Goal: Book appointment/travel/reservation

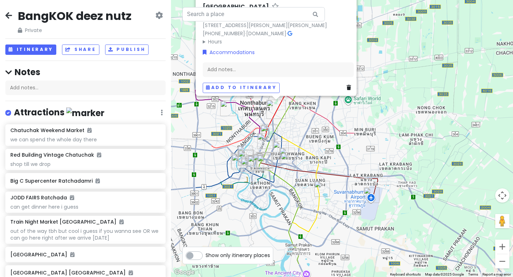
scroll to position [528, 0]
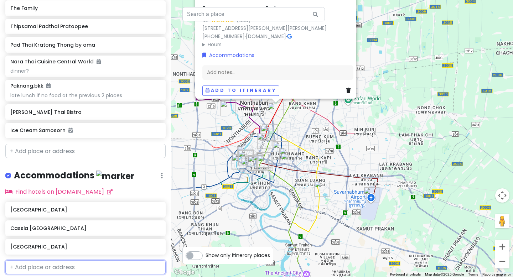
click at [52, 268] on input "text" at bounding box center [85, 268] width 160 height 14
click at [158, 212] on div "[GEOGRAPHIC_DATA]" at bounding box center [85, 210] width 160 height 16
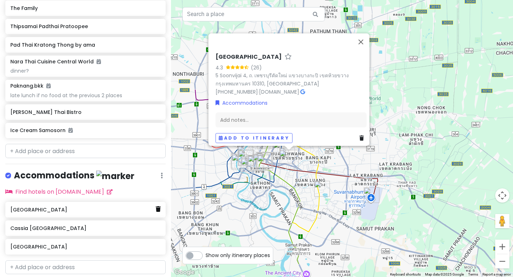
click at [159, 208] on icon at bounding box center [158, 209] width 5 height 6
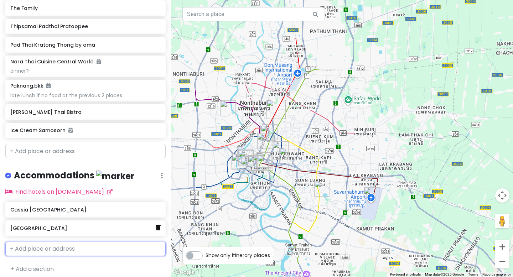
click at [158, 229] on icon at bounding box center [158, 228] width 5 height 6
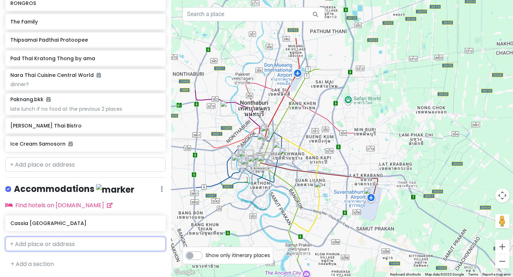
scroll to position [512, 0]
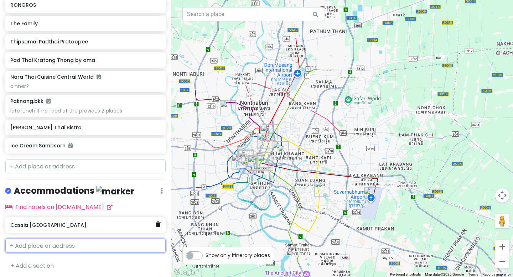
click at [158, 225] on icon at bounding box center [158, 225] width 5 height 6
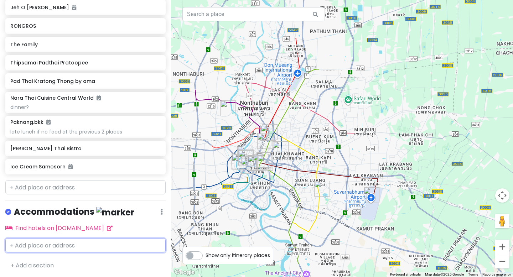
click at [137, 250] on input "text" at bounding box center [85, 246] width 160 height 14
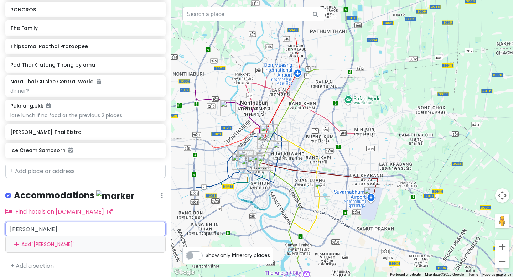
type input "[PERSON_NAME]"
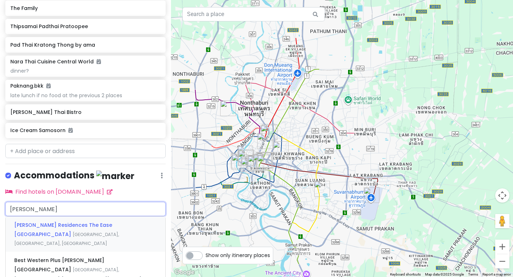
click at [125, 228] on div "[PERSON_NAME] Residences The Ease [GEOGRAPHIC_DATA] [GEOGRAPHIC_DATA], [GEOGRAP…" at bounding box center [86, 234] width 160 height 35
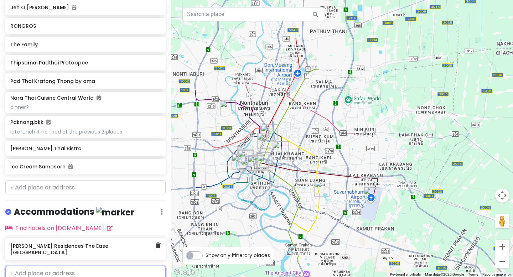
scroll to position [512, 0]
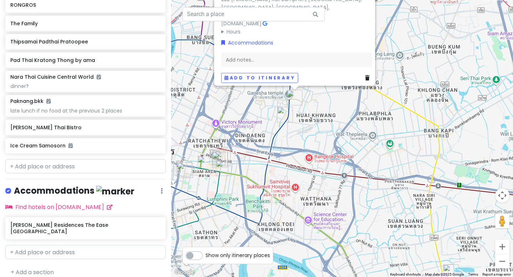
drag, startPoint x: 293, startPoint y: 128, endPoint x: 339, endPoint y: 127, distance: 46.7
click at [339, 127] on div "[PERSON_NAME] Residences The Ease [GEOGRAPHIC_DATA] 4.6 (64) [STREET_ADDRESS] […" at bounding box center [342, 138] width 342 height 277
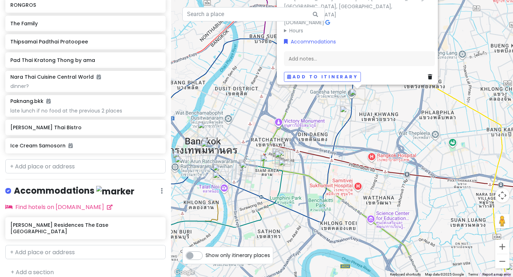
drag, startPoint x: 339, startPoint y: 127, endPoint x: 390, endPoint y: 127, distance: 50.3
click at [390, 127] on div "[PERSON_NAME] Residences The Ease [GEOGRAPHIC_DATA] 4.6 (64) [STREET_ADDRESS] […" at bounding box center [342, 138] width 342 height 277
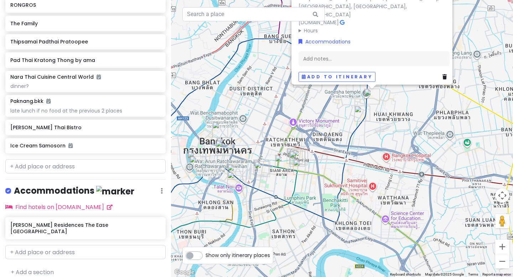
drag, startPoint x: 390, startPoint y: 127, endPoint x: 406, endPoint y: 127, distance: 16.0
click at [406, 127] on div "[PERSON_NAME] Residences The Ease [GEOGRAPHIC_DATA] 4.6 (64) [STREET_ADDRESS] […" at bounding box center [342, 138] width 342 height 277
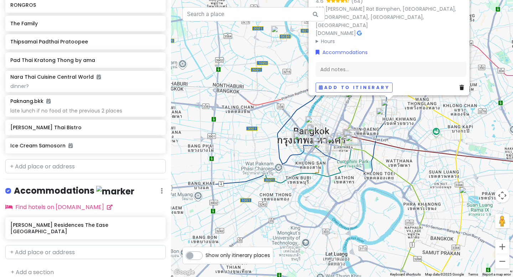
click at [406, 133] on div "[PERSON_NAME] Residences The Ease [GEOGRAPHIC_DATA] 4.6 (64) [STREET_ADDRESS] […" at bounding box center [342, 138] width 342 height 277
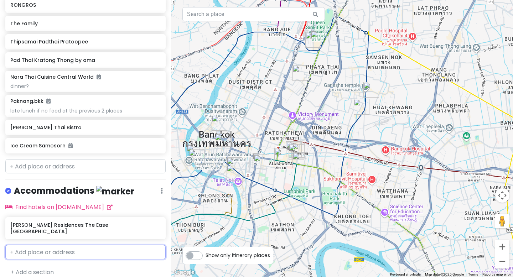
click at [80, 245] on input "text" at bounding box center [85, 252] width 160 height 14
type input "metrop"
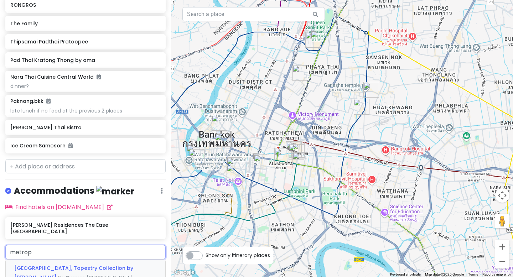
click at [62, 266] on div "[GEOGRAPHIC_DATA], Tapestry Collection by [GEOGRAPHIC_DATA], [GEOGRAPHIC_DATA],…" at bounding box center [86, 277] width 160 height 35
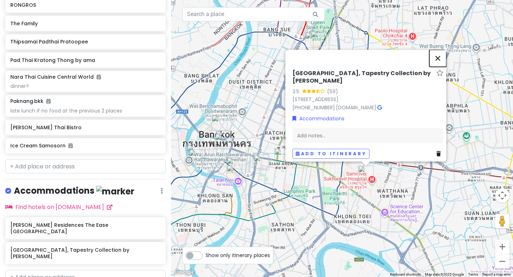
click at [443, 50] on button "Close" at bounding box center [438, 58] width 17 height 17
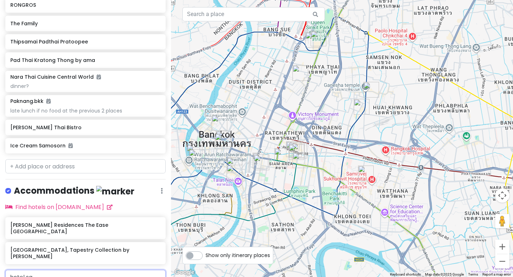
type input "hotel sap"
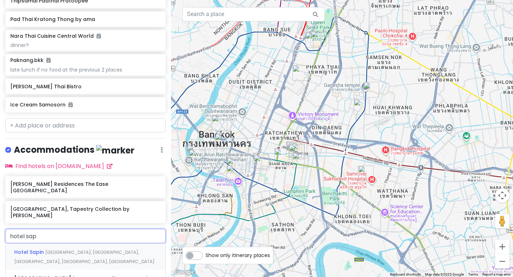
scroll to position [561, 0]
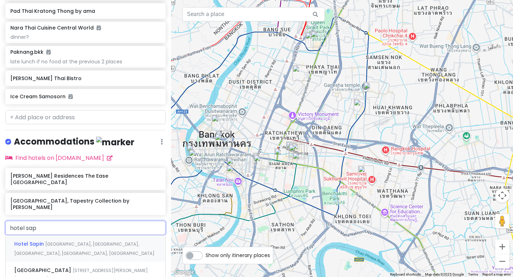
click at [76, 236] on div "[GEOGRAPHIC_DATA], [GEOGRAPHIC_DATA], [GEOGRAPHIC_DATA], [GEOGRAPHIC_DATA], [GE…" at bounding box center [86, 249] width 160 height 26
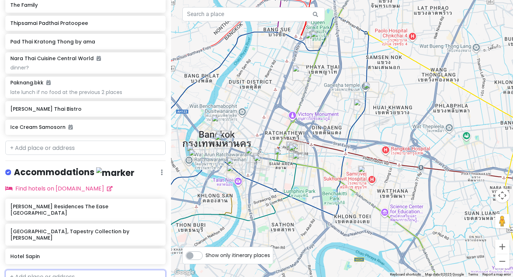
scroll to position [549, 0]
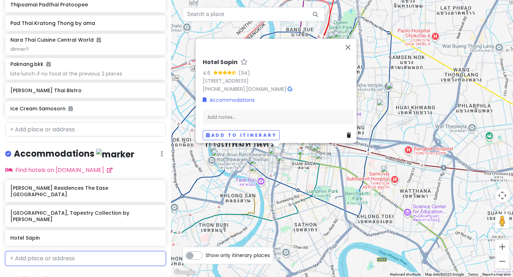
click at [92, 252] on input "text" at bounding box center [85, 259] width 160 height 14
type input "the quar"
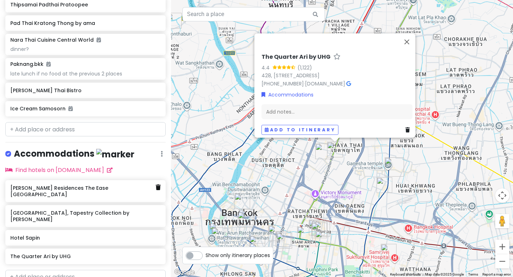
click at [158, 190] on link at bounding box center [158, 187] width 5 height 9
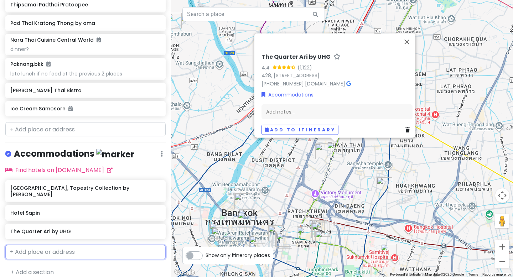
click at [88, 247] on input "text" at bounding box center [85, 252] width 160 height 14
click at [158, 210] on icon at bounding box center [158, 213] width 5 height 6
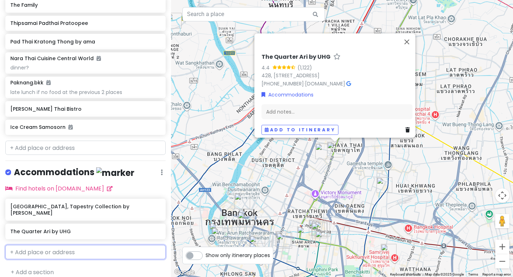
click at [63, 246] on input "text" at bounding box center [85, 252] width 160 height 14
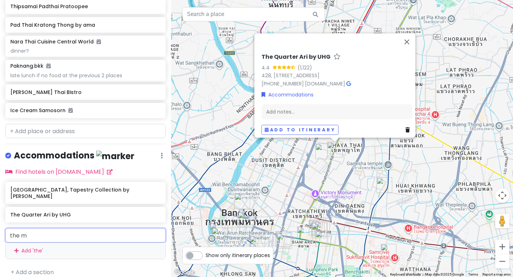
scroll to position [549, 0]
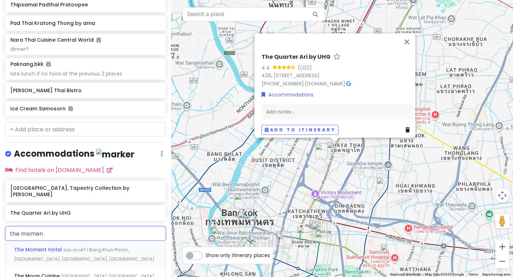
type input "the moment"
click at [68, 251] on div "The Moment Hotel ซอย เทเวศร์ 1 [GEOGRAPHIC_DATA], [GEOGRAPHIC_DATA], [GEOGRAPHI…" at bounding box center [86, 254] width 160 height 26
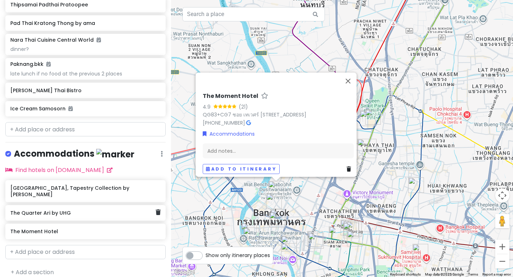
click at [162, 207] on div "The Quarter Ari by UHG" at bounding box center [85, 213] width 160 height 16
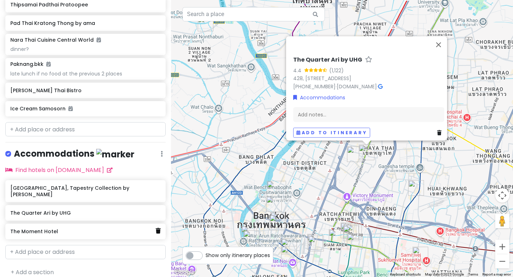
click at [159, 227] on link at bounding box center [158, 231] width 5 height 9
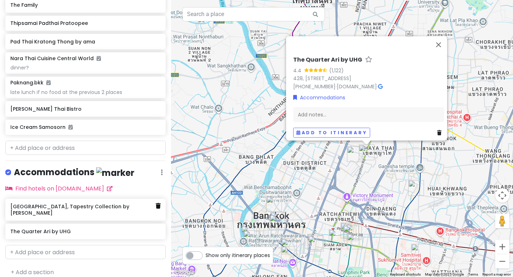
click at [158, 207] on icon at bounding box center [158, 206] width 5 height 6
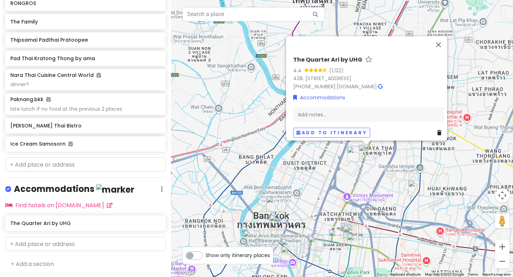
scroll to position [512, 0]
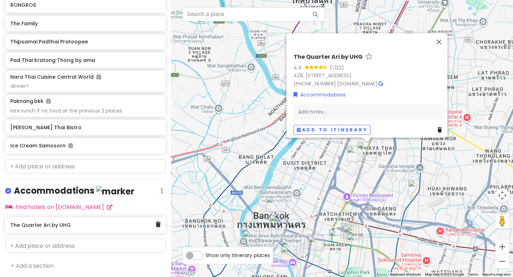
click at [161, 227] on div "The Quarter Ari by UHG" at bounding box center [85, 225] width 160 height 16
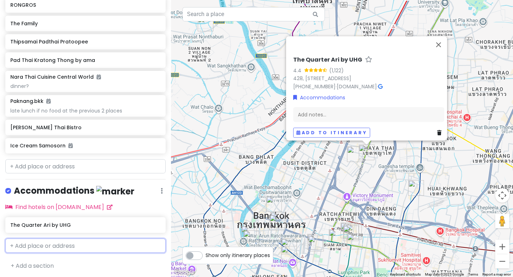
click at [140, 246] on input "text" at bounding box center [85, 246] width 160 height 14
type input "metro"
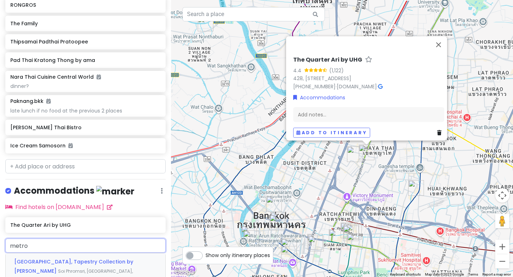
click at [144, 267] on div "[GEOGRAPHIC_DATA], Tapestry Collection by [GEOGRAPHIC_DATA], [GEOGRAPHIC_DATA],…" at bounding box center [86, 270] width 160 height 35
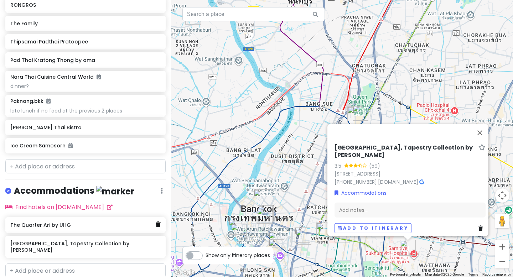
click at [160, 224] on icon at bounding box center [158, 225] width 5 height 6
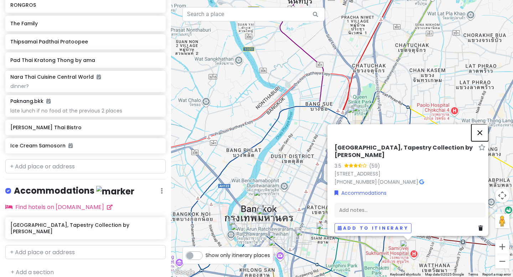
click at [479, 124] on button "Close" at bounding box center [480, 132] width 17 height 17
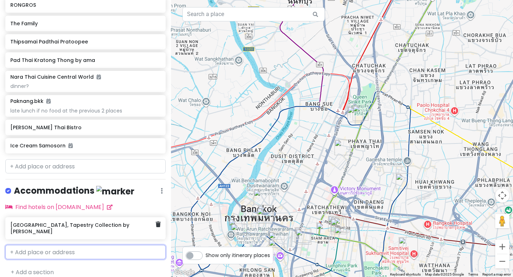
click at [92, 224] on h6 "[GEOGRAPHIC_DATA], Tapestry Collection by [PERSON_NAME]" at bounding box center [82, 228] width 145 height 13
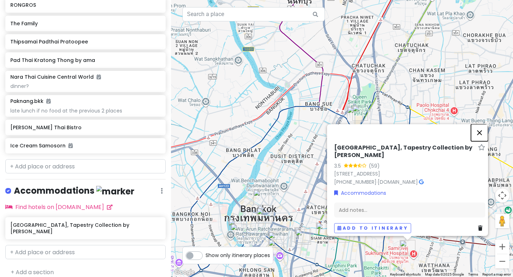
click at [485, 124] on button "Close" at bounding box center [479, 132] width 17 height 17
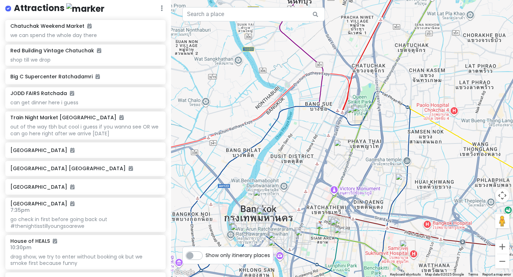
scroll to position [0, 0]
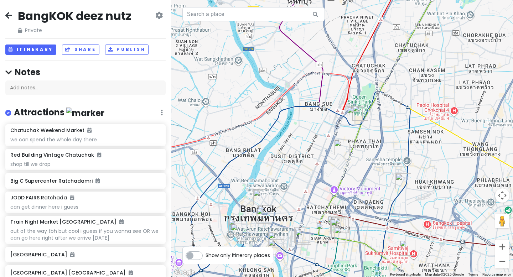
click at [206, 258] on label "Show only itinerary places" at bounding box center [238, 254] width 65 height 9
click at [206, 255] on input "Show only itinerary places" at bounding box center [208, 252] width 5 height 5
click at [40, 48] on button "Itinerary" at bounding box center [30, 50] width 51 height 10
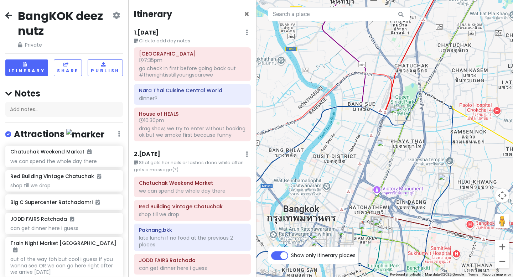
click at [291, 255] on label "Show only itinerary places" at bounding box center [323, 254] width 65 height 9
click at [291, 255] on input "Show only itinerary places" at bounding box center [293, 252] width 5 height 5
click at [291, 255] on label "Show only itinerary places" at bounding box center [323, 254] width 65 height 9
click at [291, 255] on input "Show only itinerary places" at bounding box center [293, 252] width 5 height 5
checkbox input "true"
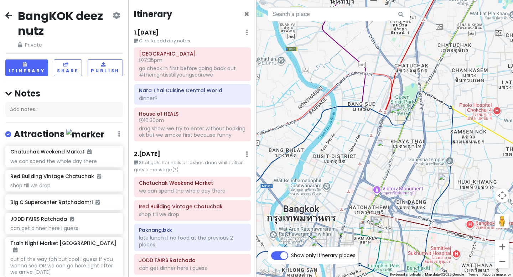
click at [194, 31] on div "1 . [DATE] Edit Day Notes Delete Day" at bounding box center [192, 34] width 117 height 12
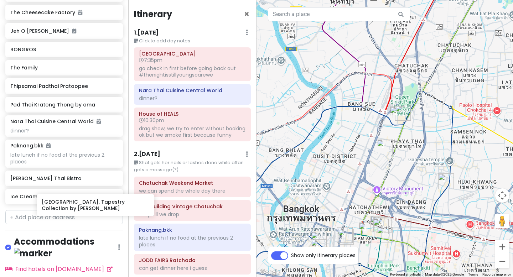
scroll to position [510, 0]
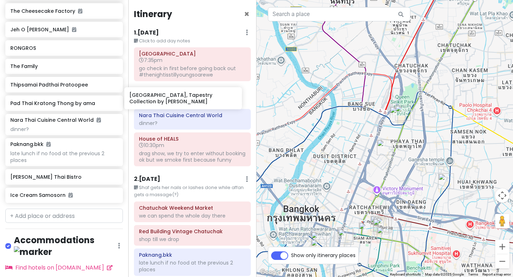
drag, startPoint x: 75, startPoint y: 263, endPoint x: 194, endPoint y: 96, distance: 204.3
click at [194, 96] on div "BangKOK deez nutz Private Change Dates Make a Copy Delete Trip Go Pro ⚡️ Give F…" at bounding box center [256, 138] width 513 height 277
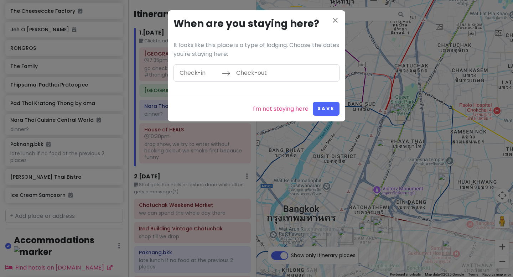
click at [201, 71] on input "Check-in" at bounding box center [199, 73] width 46 height 16
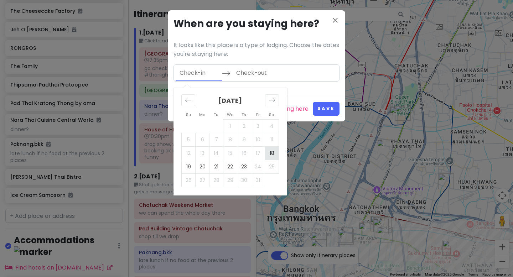
click at [273, 150] on td "18" at bounding box center [272, 154] width 14 height 14
type input "[DATE]"
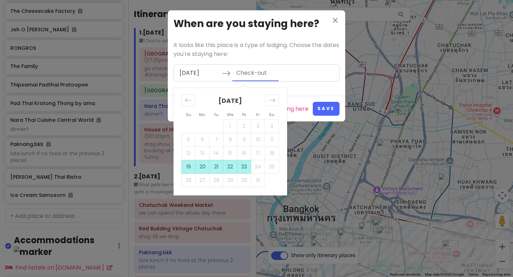
click at [246, 163] on td "23" at bounding box center [244, 167] width 14 height 14
type input "[DATE]"
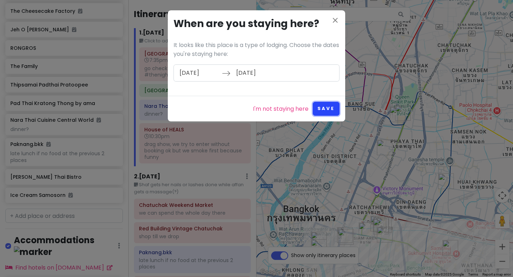
click at [327, 109] on button "Save" at bounding box center [326, 109] width 27 height 14
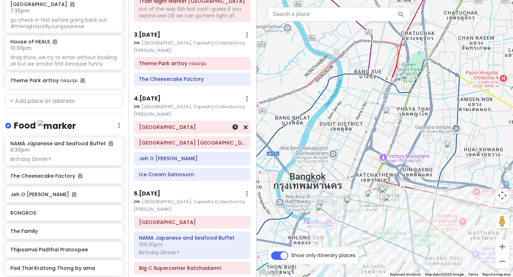
scroll to position [0, 0]
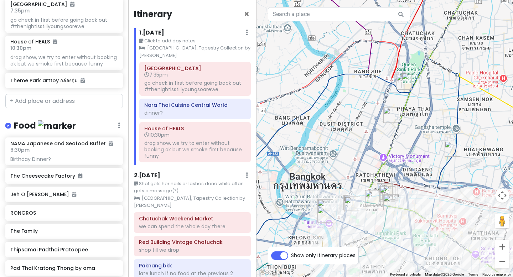
click at [173, 27] on div "Itinerary × 1 . [DATE] Edit Day Notes Clear Lodging Delete Day Click to add day…" at bounding box center [192, 138] width 128 height 277
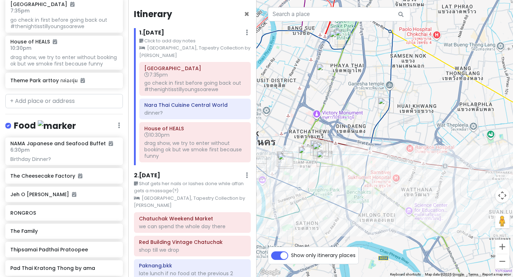
drag, startPoint x: 350, startPoint y: 125, endPoint x: 282, endPoint y: 81, distance: 81.2
click at [282, 81] on div at bounding box center [385, 138] width 257 height 277
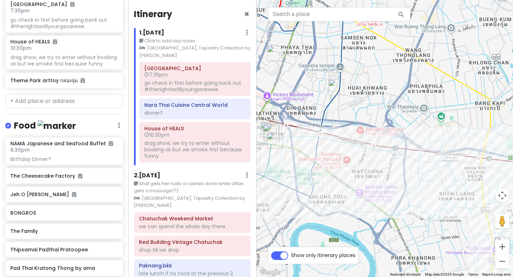
drag, startPoint x: 387, startPoint y: 133, endPoint x: 323, endPoint y: 107, distance: 69.2
click at [323, 107] on div at bounding box center [385, 138] width 257 height 277
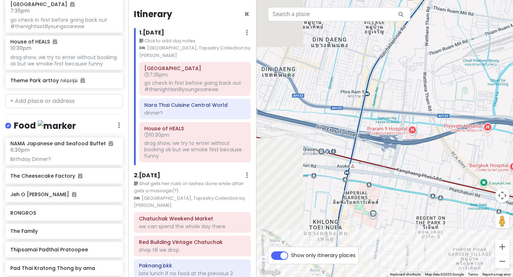
drag, startPoint x: 301, startPoint y: 117, endPoint x: 399, endPoint y: 104, distance: 98.6
click at [399, 104] on div at bounding box center [385, 138] width 257 height 277
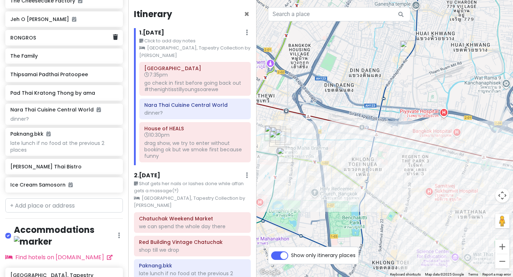
scroll to position [553, 0]
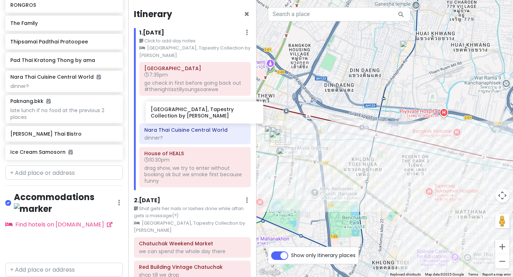
drag, startPoint x: 50, startPoint y: 214, endPoint x: 191, endPoint y: 106, distance: 177.0
click at [191, 106] on div "BangKOK deez nutz Private Change Dates Make a Copy Delete Trip Go Pro ⚡️ Give F…" at bounding box center [256, 138] width 513 height 277
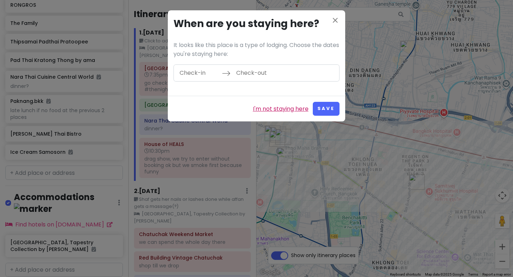
click at [272, 112] on link "I'm not staying here" at bounding box center [281, 108] width 56 height 9
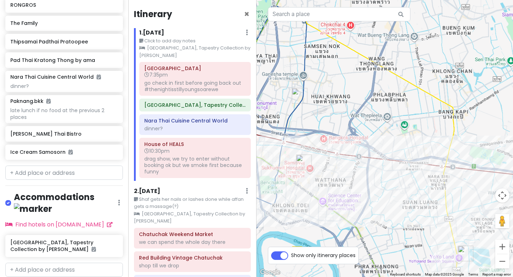
drag, startPoint x: 394, startPoint y: 172, endPoint x: 314, endPoint y: 135, distance: 87.6
click at [314, 135] on div at bounding box center [385, 138] width 257 height 277
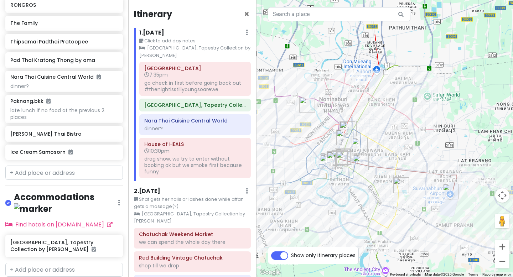
drag, startPoint x: 440, startPoint y: 171, endPoint x: 406, endPoint y: 147, distance: 41.8
click at [406, 147] on div at bounding box center [385, 138] width 257 height 277
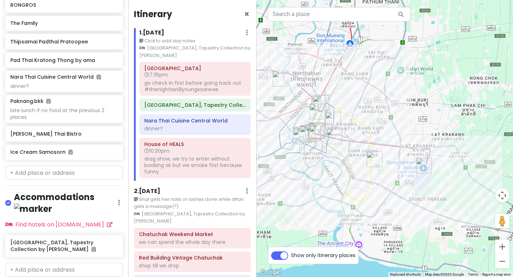
click at [203, 31] on div "1 . [DATE] Edit Day Notes Clear Lodging Delete Day" at bounding box center [195, 34] width 112 height 12
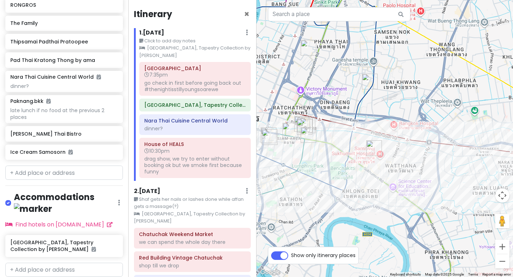
drag, startPoint x: 324, startPoint y: 132, endPoint x: 401, endPoint y: 132, distance: 77.0
click at [401, 132] on div at bounding box center [385, 138] width 257 height 277
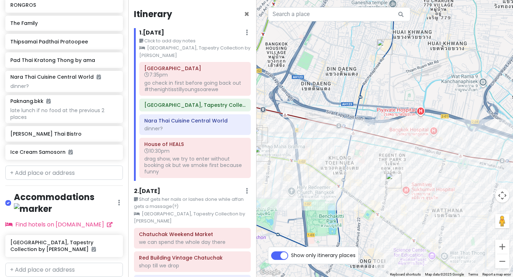
drag, startPoint x: 371, startPoint y: 157, endPoint x: 297, endPoint y: 72, distance: 111.9
click at [297, 72] on div at bounding box center [385, 138] width 257 height 277
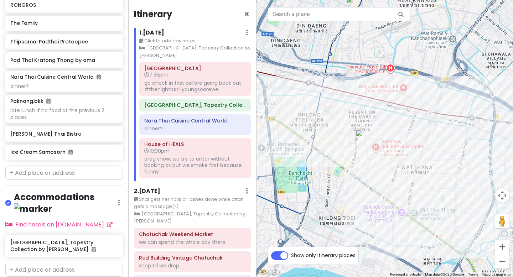
click at [160, 193] on h6 "2 . [DATE]" at bounding box center [147, 191] width 26 height 7
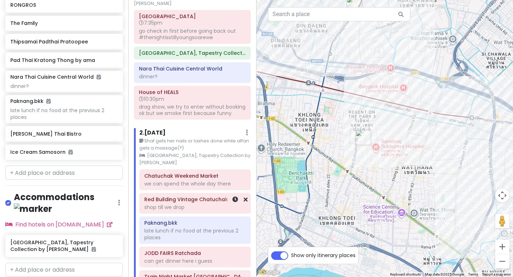
scroll to position [77, 0]
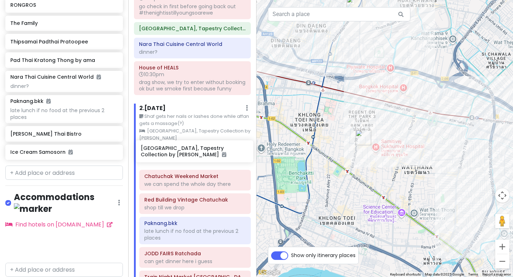
drag, startPoint x: 39, startPoint y: 226, endPoint x: 169, endPoint y: 157, distance: 147.5
click at [169, 157] on div "BangKOK deez nutz Private Change Dates Make a Copy Delete Trip Go Pro ⚡️ Give F…" at bounding box center [256, 138] width 513 height 277
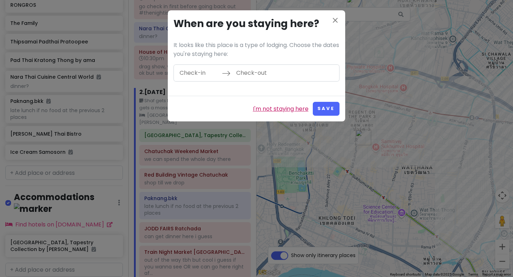
click at [292, 109] on link "I'm not staying here" at bounding box center [281, 108] width 56 height 9
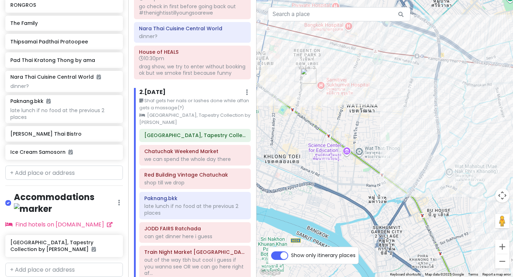
drag, startPoint x: 411, startPoint y: 163, endPoint x: 352, endPoint y: 98, distance: 86.8
click at [352, 98] on div at bounding box center [385, 138] width 257 height 277
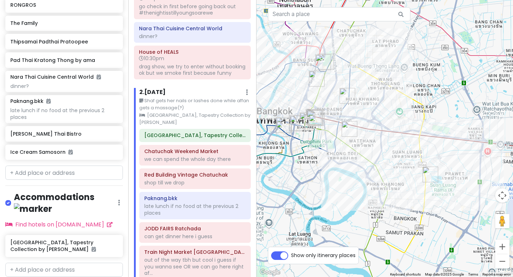
drag, startPoint x: 338, startPoint y: 119, endPoint x: 348, endPoint y: 166, distance: 48.0
click at [348, 166] on div at bounding box center [385, 138] width 257 height 277
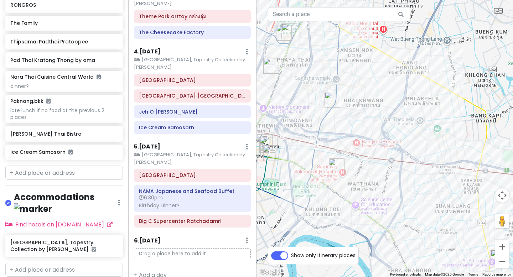
scroll to position [386, 0]
